Goal: Information Seeking & Learning: Learn about a topic

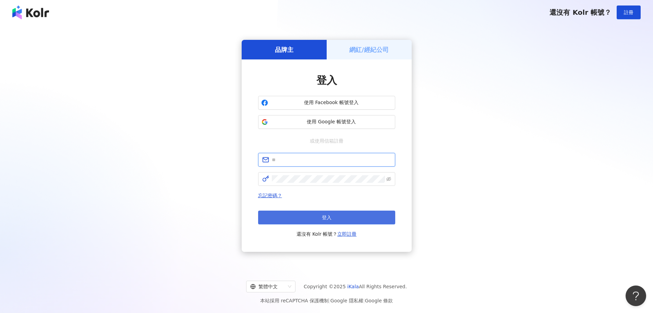
type input "**********"
click at [306, 212] on button "登入" at bounding box center [326, 217] width 137 height 14
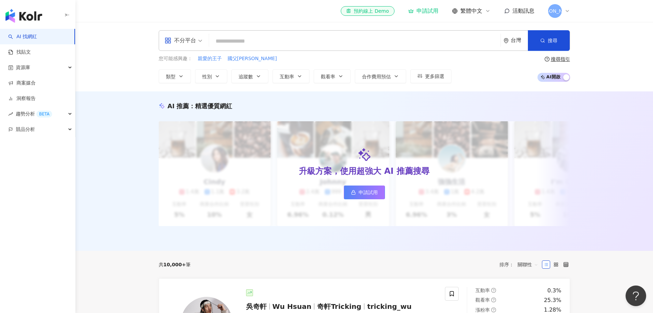
click at [555, 13] on span "[PERSON_NAME]" at bounding box center [555, 11] width 40 height 8
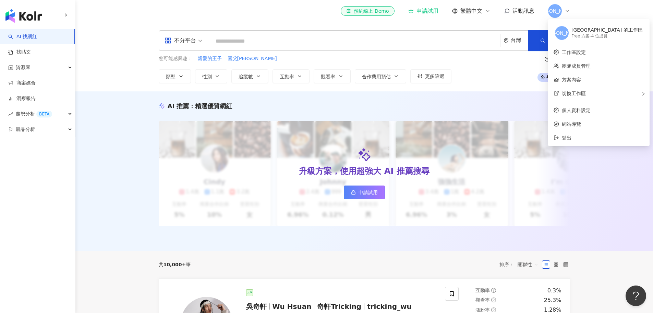
click at [558, 12] on span "[PERSON_NAME]" at bounding box center [556, 11] width 14 height 14
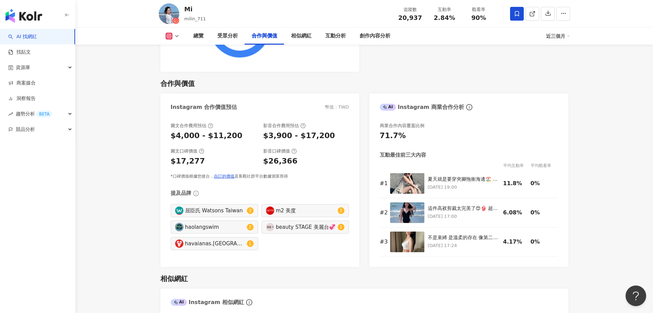
scroll to position [998, 0]
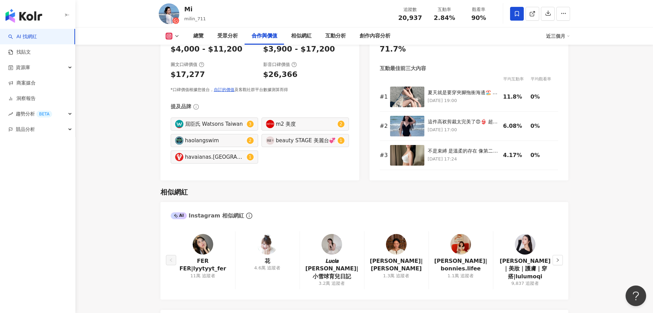
scroll to position [929, 0]
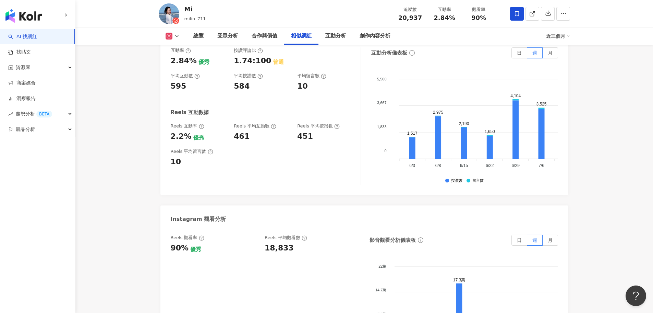
scroll to position [1304, 0]
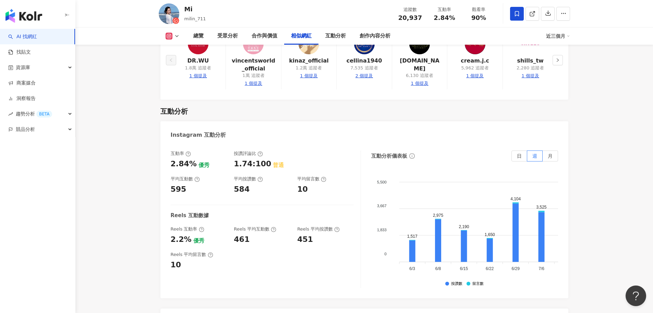
drag, startPoint x: 458, startPoint y: 268, endPoint x: 482, endPoint y: 271, distance: 24.2
click at [482, 271] on div "1,517 2,975 2,190 1,650 4,104 3,525 3,242 2,615 2,091 2,386 2,286 1,580 1,531 6…" at bounding box center [475, 226] width 166 height 108
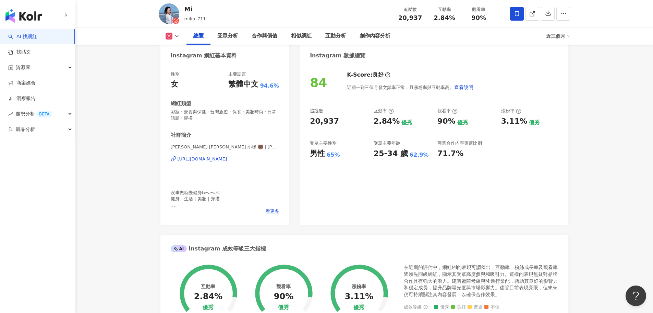
scroll to position [0, 0]
